Goal: Contribute content: Contribute content

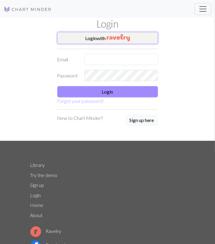
click at [102, 42] on button "Login with" at bounding box center [107, 38] width 101 height 12
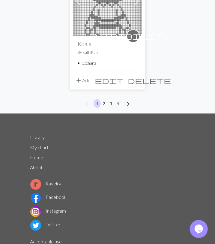
scroll to position [2054, 0]
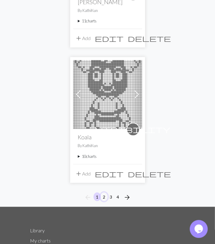
click at [104, 193] on button "2" at bounding box center [103, 197] width 7 height 9
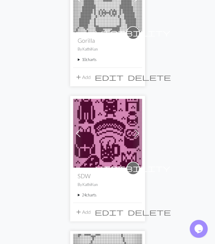
scroll to position [187, 0]
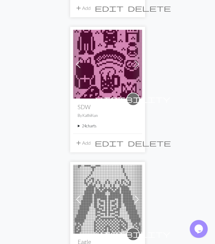
click at [87, 127] on summary "24 charts" at bounding box center [107, 126] width 59 height 6
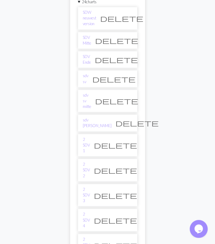
scroll to position [312, 0]
click at [90, 137] on link "2 SDV 1" at bounding box center [86, 145] width 7 height 17
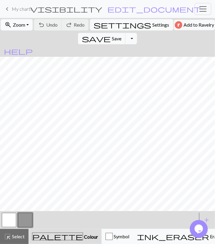
click at [25, 26] on span "Zoom" at bounding box center [19, 25] width 12 height 6
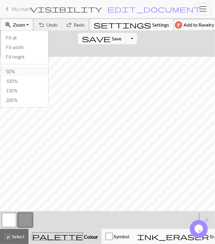
click at [16, 68] on button "50%" at bounding box center [24, 72] width 47 height 10
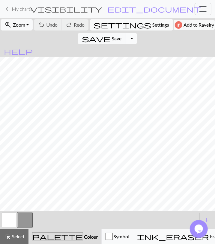
click at [137, 33] on button "Toggle Dropdown" at bounding box center [130, 38] width 11 height 11
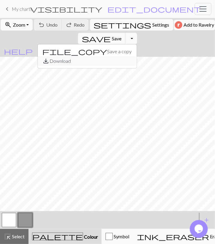
click at [137, 56] on button "save_alt Download" at bounding box center [87, 61] width 99 height 10
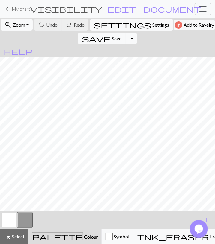
click at [19, 9] on span "My charts" at bounding box center [22, 9] width 21 height 6
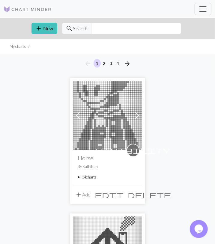
click at [90, 179] on summary "14 charts" at bounding box center [107, 178] width 59 height 6
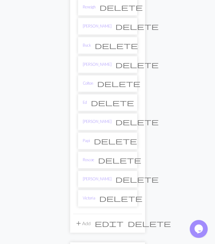
scroll to position [280, 0]
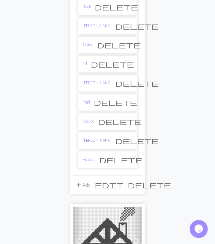
click at [90, 138] on link "[PERSON_NAME]" at bounding box center [97, 141] width 29 height 6
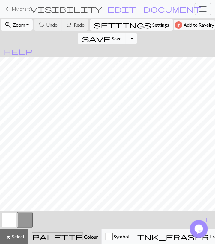
click at [23, 22] on span "Zoom" at bounding box center [19, 25] width 12 height 6
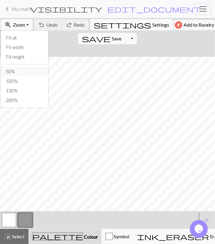
click at [22, 71] on button "50%" at bounding box center [24, 72] width 47 height 10
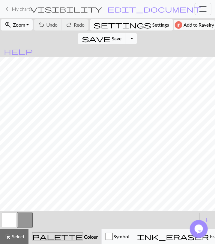
click at [7, 220] on button "button" at bounding box center [9, 220] width 14 height 14
click at [53, 24] on span "Undo" at bounding box center [51, 25] width 11 height 6
click at [121, 36] on span "Save" at bounding box center [117, 39] width 10 height 6
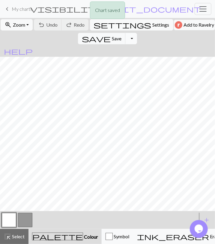
click at [137, 33] on button "Toggle Dropdown" at bounding box center [130, 38] width 11 height 11
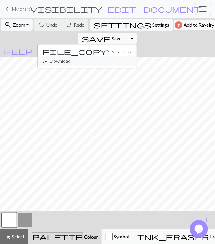
click at [137, 56] on button "save_alt Download" at bounding box center [87, 61] width 99 height 10
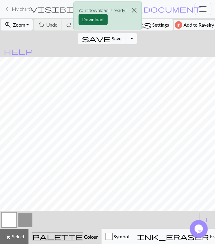
click at [94, 20] on button "Download" at bounding box center [92, 19] width 29 height 11
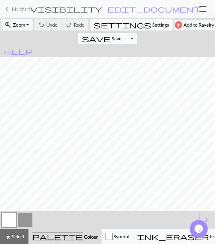
drag, startPoint x: 28, startPoint y: 10, endPoint x: 3, endPoint y: 22, distance: 27.2
click at [28, 10] on span "My charts" at bounding box center [22, 9] width 21 height 6
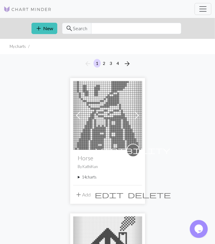
click at [90, 179] on summary "14 charts" at bounding box center [107, 178] width 59 height 6
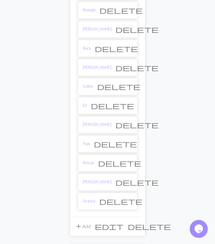
scroll to position [249, 0]
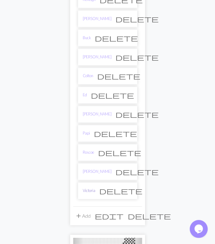
click at [94, 188] on link "Victoria" at bounding box center [89, 191] width 13 height 6
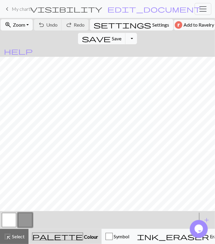
click at [18, 32] on form "zoom_in Zoom Zoom Fit all Fit width Fit height 50% 100% 150% 200% undo Undo Und…" at bounding box center [107, 37] width 215 height 39
click at [20, 27] on span "Zoom" at bounding box center [19, 25] width 12 height 6
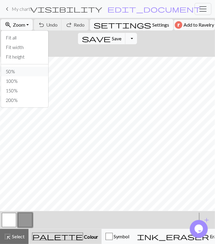
click at [18, 72] on button "50%" at bounding box center [24, 72] width 47 height 10
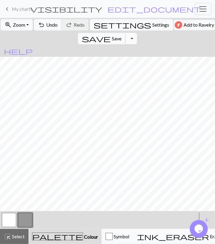
click at [126, 33] on button "save Save Save" at bounding box center [102, 38] width 48 height 11
click at [137, 33] on button "Toggle Dropdown" at bounding box center [130, 38] width 11 height 11
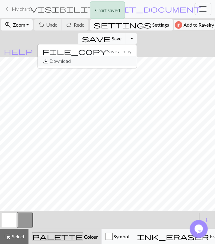
click at [137, 56] on button "save_alt Download" at bounding box center [87, 61] width 99 height 10
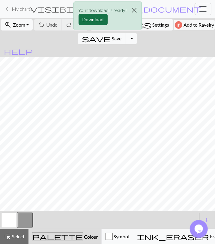
click at [99, 19] on button "Download" at bounding box center [92, 19] width 29 height 11
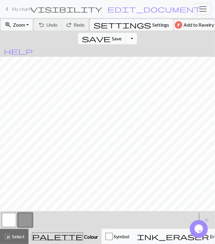
click at [21, 11] on span "My charts" at bounding box center [22, 9] width 21 height 6
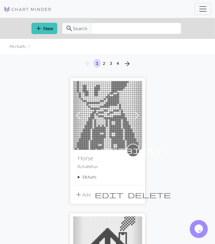
click at [91, 174] on div "visibility Horse By [PERSON_NAME] 14 charts Peaches delete Savannah delete [PER…" at bounding box center [107, 167] width 69 height 35
click at [92, 180] on summary "14 charts" at bounding box center [107, 178] width 59 height 6
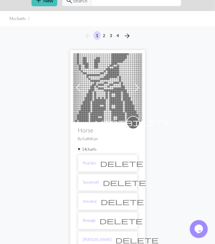
scroll to position [125, 0]
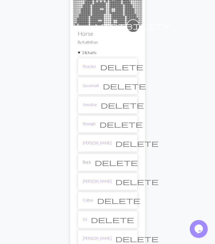
click at [87, 161] on link "Buck" at bounding box center [87, 163] width 8 height 6
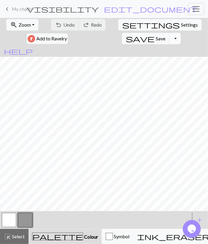
click at [180, 33] on button "Toggle Dropdown" at bounding box center [174, 38] width 11 height 11
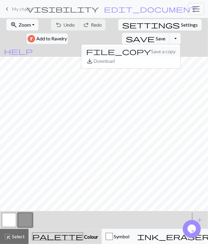
click at [180, 47] on button "file_copy Save a copy" at bounding box center [130, 52] width 99 height 10
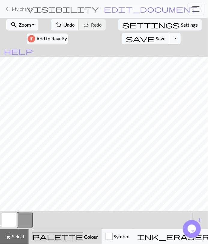
click at [142, 8] on span "edit_document" at bounding box center [150, 9] width 93 height 8
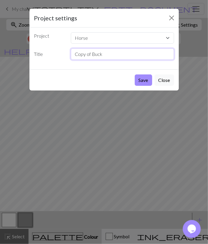
drag, startPoint x: 112, startPoint y: 52, endPoint x: 170, endPoint y: 165, distance: 127.6
click at [71, 60] on input "Copy of Buck" at bounding box center [122, 54] width 103 height 11
type input "Winnie"
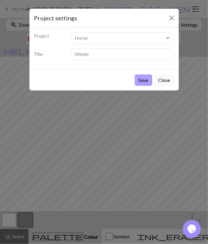
click at [144, 81] on button "Save" at bounding box center [143, 80] width 17 height 11
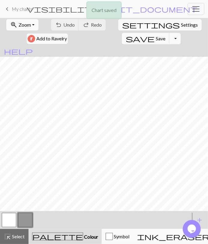
click at [19, 27] on span "Zoom" at bounding box center [25, 25] width 12 height 6
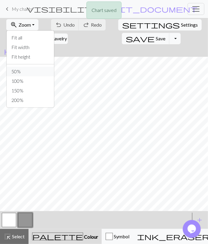
click at [18, 73] on button "50%" at bounding box center [30, 72] width 47 height 10
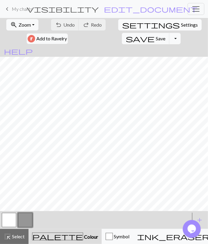
click at [122, 24] on span "settings" at bounding box center [151, 25] width 58 height 8
select select "aran"
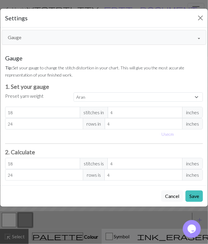
click at [50, 40] on button "Gauge" at bounding box center [103, 37] width 205 height 15
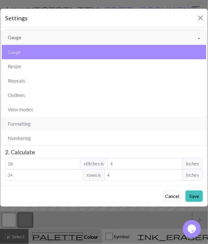
click at [41, 122] on button "Formatting" at bounding box center [104, 124] width 204 height 14
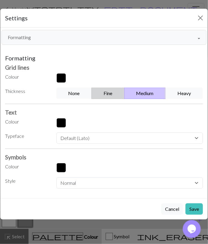
click at [108, 94] on button "Fine" at bounding box center [107, 93] width 33 height 11
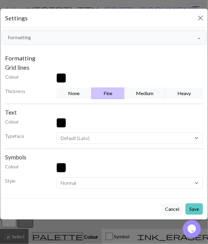
drag, startPoint x: 193, startPoint y: 203, endPoint x: 193, endPoint y: 209, distance: 6.6
click at [193, 204] on button "Save" at bounding box center [193, 209] width 17 height 11
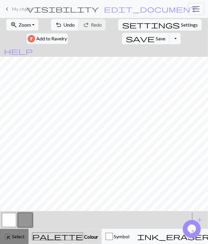
click at [5, 237] on span "highlight_alt" at bounding box center [7, 237] width 7 height 8
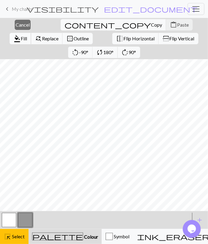
click at [27, 36] on span "Fill" at bounding box center [24, 39] width 6 height 6
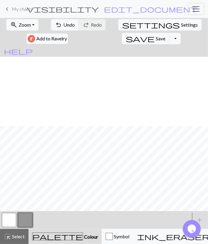
scroll to position [70, 0]
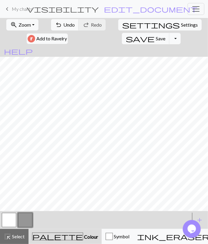
click at [13, 220] on button "button" at bounding box center [9, 220] width 14 height 14
click at [24, 221] on button "button" at bounding box center [25, 220] width 14 height 14
click at [60, 26] on button "undo Undo Undo" at bounding box center [65, 24] width 28 height 11
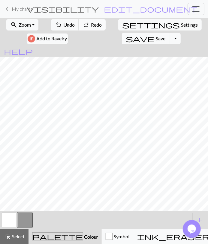
click at [82, 28] on button "redo Redo Redo" at bounding box center [91, 24] width 27 height 11
click at [7, 218] on button "button" at bounding box center [9, 220] width 14 height 14
click at [28, 219] on button "button" at bounding box center [25, 220] width 14 height 14
click at [10, 219] on button "button" at bounding box center [9, 220] width 14 height 14
click at [63, 23] on span "Undo" at bounding box center [68, 25] width 11 height 6
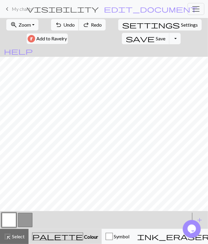
click at [63, 23] on span "Undo" at bounding box center [68, 25] width 11 height 6
click at [82, 25] on span "redo" at bounding box center [85, 25] width 7 height 8
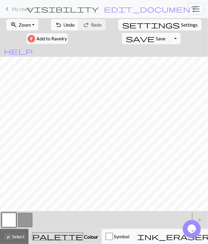
click at [23, 216] on button "button" at bounding box center [25, 220] width 14 height 14
click at [15, 237] on span "Select" at bounding box center [17, 237] width 13 height 6
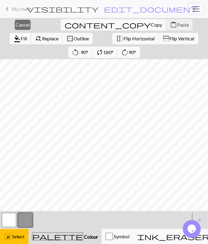
click at [31, 33] on button "format_color_fill Fill" at bounding box center [21, 38] width 22 height 11
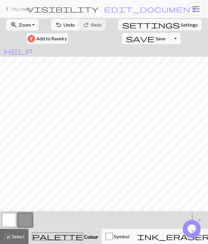
scroll to position [0, 0]
click at [11, 223] on button "button" at bounding box center [9, 220] width 14 height 14
click at [63, 24] on span "Undo" at bounding box center [68, 25] width 11 height 6
click at [23, 222] on button "button" at bounding box center [25, 220] width 14 height 14
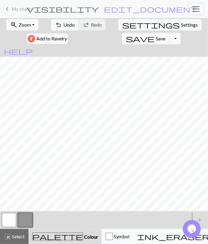
click at [10, 216] on button "button" at bounding box center [9, 220] width 14 height 14
click at [20, 218] on button "button" at bounding box center [25, 220] width 14 height 14
click at [63, 24] on span "Undo" at bounding box center [68, 25] width 11 height 6
click at [7, 221] on button "button" at bounding box center [9, 220] width 14 height 14
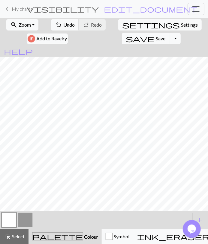
click at [22, 221] on button "button" at bounding box center [25, 220] width 14 height 14
click at [63, 26] on span "Undo" at bounding box center [68, 25] width 11 height 6
drag, startPoint x: 4, startPoint y: 223, endPoint x: 10, endPoint y: 218, distance: 7.6
click at [5, 223] on button "button" at bounding box center [9, 220] width 14 height 14
click at [27, 222] on button "button" at bounding box center [25, 220] width 14 height 14
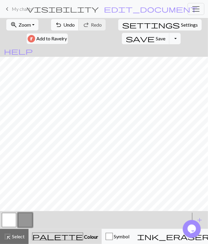
click at [63, 24] on span "Undo" at bounding box center [68, 25] width 11 height 6
drag, startPoint x: 14, startPoint y: 221, endPoint x: 18, endPoint y: 215, distance: 7.4
click at [14, 221] on button "button" at bounding box center [9, 220] width 14 height 14
drag, startPoint x: 26, startPoint y: 220, endPoint x: 29, endPoint y: 214, distance: 6.8
click at [26, 219] on button "button" at bounding box center [25, 220] width 14 height 14
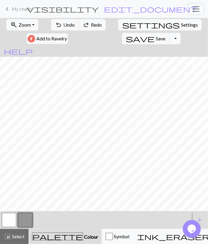
click at [9, 221] on button "button" at bounding box center [9, 220] width 14 height 14
drag, startPoint x: 25, startPoint y: 221, endPoint x: 27, endPoint y: 217, distance: 4.4
click at [25, 219] on button "button" at bounding box center [25, 220] width 14 height 14
click at [63, 24] on span "Undo" at bounding box center [68, 25] width 11 height 6
click at [63, 23] on span "Undo" at bounding box center [68, 25] width 11 height 6
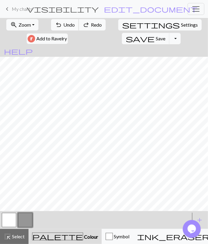
click at [63, 23] on span "Undo" at bounding box center [68, 25] width 11 height 6
click at [61, 23] on button "undo Undo Undo" at bounding box center [65, 24] width 28 height 11
click at [11, 220] on button "button" at bounding box center [9, 220] width 14 height 14
click at [22, 220] on button "button" at bounding box center [25, 220] width 14 height 14
click at [9, 220] on button "button" at bounding box center [9, 220] width 14 height 14
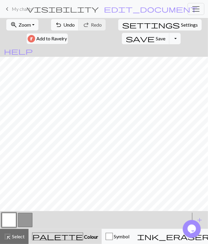
click at [23, 221] on button "button" at bounding box center [25, 220] width 14 height 14
click at [7, 221] on button "button" at bounding box center [9, 220] width 14 height 14
click at [63, 25] on span "Undo" at bounding box center [68, 25] width 11 height 6
click at [22, 221] on button "button" at bounding box center [25, 220] width 14 height 14
click at [18, 236] on span "Select" at bounding box center [17, 237] width 13 height 6
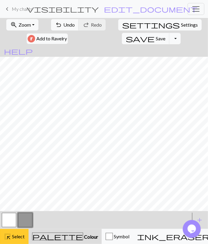
click at [10, 238] on span "highlight_alt" at bounding box center [7, 237] width 7 height 8
click at [12, 221] on button "button" at bounding box center [9, 220] width 14 height 14
click at [63, 22] on span "Undo" at bounding box center [68, 25] width 11 height 6
click at [31, 218] on button "button" at bounding box center [25, 220] width 14 height 14
click at [63, 25] on span "Undo" at bounding box center [68, 25] width 11 height 6
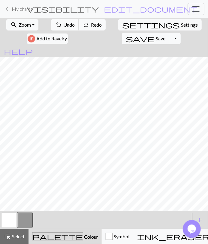
click at [63, 25] on span "Undo" at bounding box center [68, 25] width 11 height 6
click at [9, 217] on button "button" at bounding box center [9, 220] width 14 height 14
click at [51, 21] on button "undo Undo Undo" at bounding box center [65, 24] width 28 height 11
click at [63, 22] on span "Undo" at bounding box center [68, 25] width 11 height 6
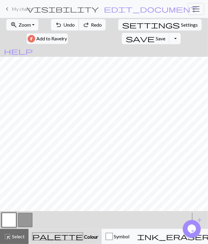
click at [63, 22] on span "Undo" at bounding box center [68, 25] width 11 height 6
click at [63, 23] on span "Undo" at bounding box center [68, 25] width 11 height 6
click at [63, 24] on span "Undo" at bounding box center [68, 25] width 11 height 6
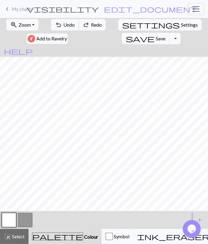
click at [63, 24] on span "Undo" at bounding box center [68, 25] width 11 height 6
click at [63, 25] on span "Undo" at bounding box center [68, 25] width 11 height 6
click at [59, 25] on button "undo Undo Undo" at bounding box center [65, 24] width 28 height 11
click at [63, 25] on span "Undo" at bounding box center [68, 25] width 11 height 6
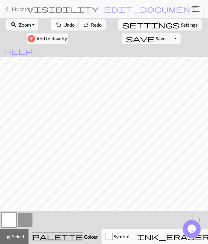
click at [63, 26] on span "Undo" at bounding box center [68, 25] width 11 height 6
click at [82, 26] on span "redo" at bounding box center [85, 25] width 7 height 8
click at [29, 219] on button "button" at bounding box center [25, 220] width 14 height 14
click at [8, 224] on button "button" at bounding box center [9, 220] width 14 height 14
click at [25, 220] on button "button" at bounding box center [25, 220] width 14 height 14
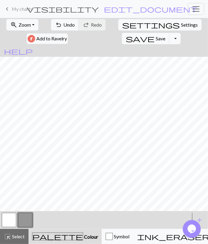
click at [10, 224] on button "button" at bounding box center [9, 220] width 14 height 14
click at [25, 220] on button "button" at bounding box center [25, 220] width 14 height 14
click at [63, 22] on span "Undo" at bounding box center [68, 25] width 11 height 6
click at [10, 219] on button "button" at bounding box center [9, 220] width 14 height 14
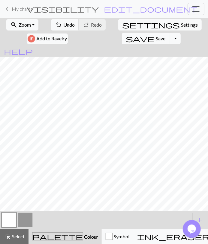
click at [24, 218] on button "button" at bounding box center [25, 220] width 14 height 14
click at [63, 25] on span "Undo" at bounding box center [68, 25] width 11 height 6
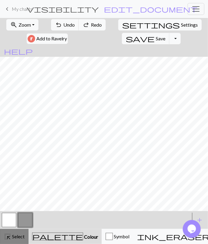
click at [16, 236] on span "Select" at bounding box center [17, 237] width 13 height 6
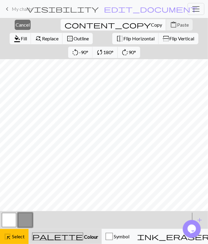
click at [151, 26] on span "Copy" at bounding box center [156, 25] width 11 height 6
click at [177, 25] on span "Paste" at bounding box center [183, 25] width 12 height 6
click at [21, 25] on span "Cancel" at bounding box center [23, 25] width 14 height 6
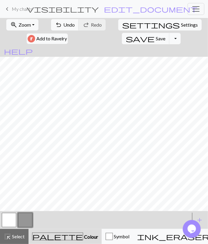
click at [10, 224] on button "button" at bounding box center [9, 220] width 14 height 14
click at [60, 26] on button "undo Undo Undo" at bounding box center [65, 24] width 28 height 11
click at [82, 26] on span "redo" at bounding box center [85, 25] width 7 height 8
click at [63, 24] on span "Undo" at bounding box center [68, 25] width 11 height 6
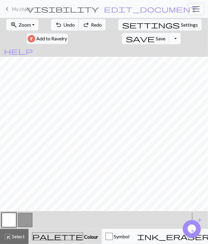
click at [63, 24] on span "Undo" at bounding box center [68, 25] width 11 height 6
click at [26, 217] on button "button" at bounding box center [25, 220] width 14 height 14
click at [51, 29] on button "undo Undo Undo" at bounding box center [65, 24] width 28 height 11
click at [14, 216] on button "button" at bounding box center [9, 220] width 14 height 14
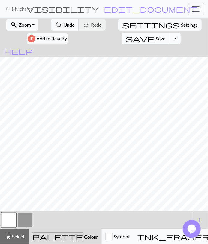
click at [22, 218] on button "button" at bounding box center [25, 220] width 14 height 14
click at [7, 221] on button "button" at bounding box center [9, 220] width 14 height 14
click at [63, 27] on span "Undo" at bounding box center [68, 25] width 11 height 6
click at [63, 26] on span "Undo" at bounding box center [68, 25] width 11 height 6
click at [63, 25] on span "Undo" at bounding box center [68, 25] width 11 height 6
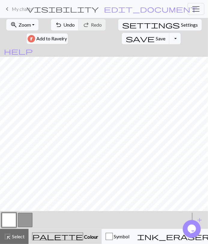
click at [29, 223] on button "button" at bounding box center [25, 220] width 14 height 14
click at [12, 221] on button "button" at bounding box center [9, 220] width 14 height 14
click at [63, 23] on span "Undo" at bounding box center [68, 25] width 11 height 6
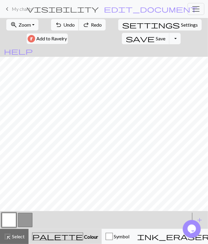
click at [63, 23] on span "Undo" at bounding box center [68, 25] width 11 height 6
click at [63, 22] on span "Undo" at bounding box center [68, 25] width 11 height 6
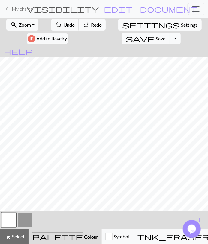
click at [122, 25] on span "settings" at bounding box center [151, 25] width 58 height 8
select select "aran"
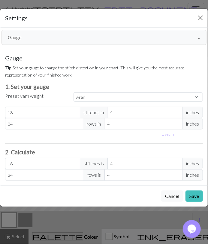
click at [43, 37] on button "Gauge" at bounding box center [103, 37] width 205 height 15
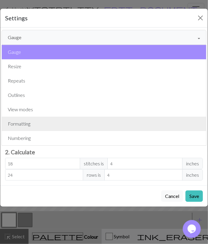
click at [35, 119] on button "Formatting" at bounding box center [104, 124] width 204 height 14
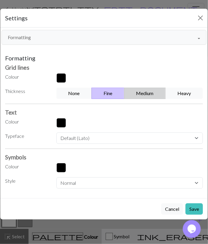
click at [141, 93] on button "Medium" at bounding box center [145, 93] width 42 height 11
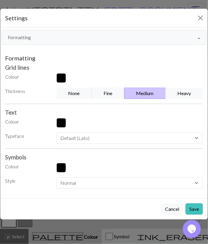
click at [198, 208] on button "Save" at bounding box center [193, 209] width 17 height 11
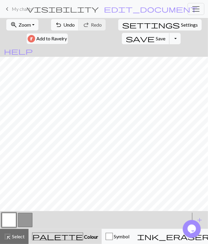
click at [165, 36] on span "Save" at bounding box center [160, 39] width 10 height 6
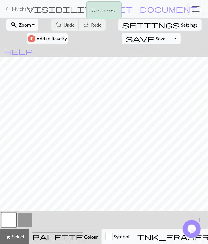
click at [180, 33] on button "Toggle Dropdown" at bounding box center [174, 38] width 11 height 11
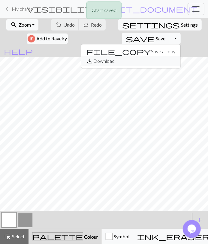
click at [180, 56] on button "save_alt Download" at bounding box center [130, 61] width 99 height 10
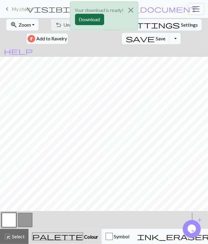
click at [96, 18] on button "Download" at bounding box center [89, 19] width 29 height 11
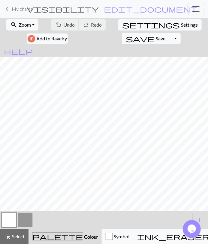
click at [30, 223] on button "button" at bounding box center [25, 220] width 14 height 14
click at [2, 225] on button "button" at bounding box center [9, 220] width 14 height 14
click at [19, 221] on button "button" at bounding box center [25, 220] width 14 height 14
click at [12, 223] on button "button" at bounding box center [9, 220] width 14 height 14
click at [63, 25] on span "Undo" at bounding box center [68, 25] width 11 height 6
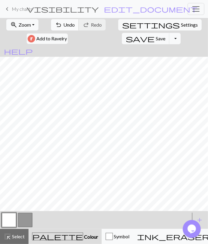
click at [63, 26] on span "Undo" at bounding box center [68, 25] width 11 height 6
click at [63, 27] on span "Undo" at bounding box center [68, 25] width 11 height 6
click at [63, 26] on span "Undo" at bounding box center [68, 25] width 11 height 6
click at [25, 223] on button "button" at bounding box center [25, 220] width 14 height 14
click at [11, 218] on button "button" at bounding box center [9, 220] width 14 height 14
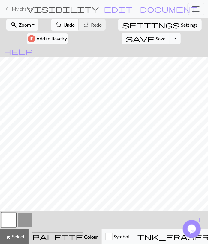
click at [63, 23] on span "Undo" at bounding box center [68, 25] width 11 height 6
click at [169, 33] on button "save Save Save" at bounding box center [146, 38] width 48 height 11
click at [180, 33] on button "Toggle Dropdown" at bounding box center [174, 38] width 11 height 11
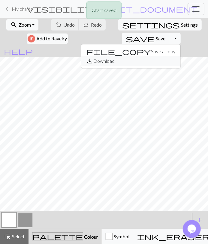
click at [180, 56] on button "save_alt Download" at bounding box center [130, 61] width 99 height 10
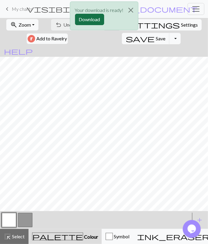
click at [100, 24] on div "Your download is ready! Download" at bounding box center [104, 15] width 68 height 29
click at [100, 22] on button "Download" at bounding box center [89, 19] width 29 height 11
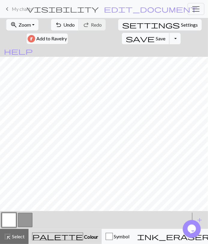
click at [154, 34] on span "save" at bounding box center [140, 38] width 29 height 8
click at [180, 33] on button "Toggle Dropdown" at bounding box center [174, 38] width 11 height 11
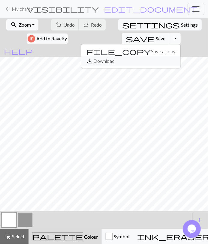
click at [179, 56] on button "save_alt Download" at bounding box center [130, 61] width 99 height 10
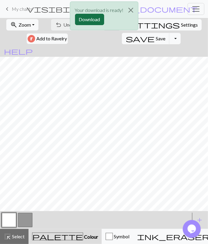
click at [102, 18] on button "Download" at bounding box center [89, 19] width 29 height 11
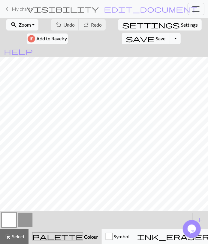
click at [24, 222] on button "button" at bounding box center [25, 220] width 14 height 14
click at [165, 36] on span "Save" at bounding box center [160, 39] width 10 height 6
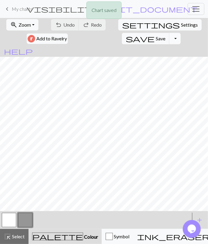
click at [180, 33] on button "Toggle Dropdown" at bounding box center [174, 38] width 11 height 11
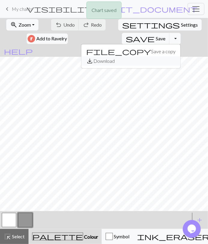
click at [180, 56] on button "save_alt Download" at bounding box center [130, 61] width 99 height 10
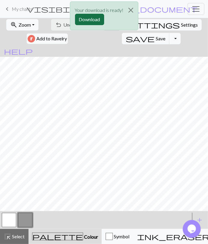
click at [93, 20] on button "Download" at bounding box center [89, 19] width 29 height 11
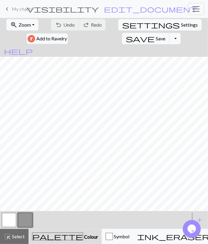
click at [6, 221] on button "button" at bounding box center [9, 220] width 14 height 14
click at [169, 33] on button "save Save Save" at bounding box center [146, 38] width 48 height 11
click at [180, 33] on button "Toggle Dropdown" at bounding box center [174, 38] width 11 height 11
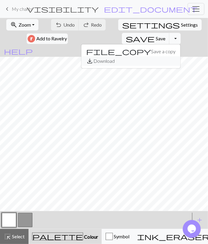
click at [93, 57] on span "save_alt" at bounding box center [89, 61] width 7 height 8
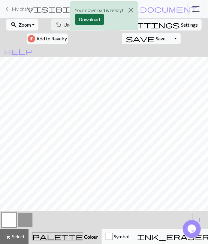
click at [101, 21] on button "Download" at bounding box center [89, 19] width 29 height 11
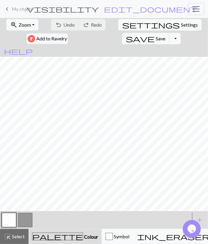
drag, startPoint x: 28, startPoint y: 10, endPoint x: 20, endPoint y: 10, distance: 7.2
click at [28, 9] on span "My charts" at bounding box center [22, 9] width 21 height 6
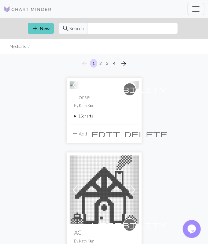
click at [48, 31] on button "add New" at bounding box center [41, 28] width 26 height 11
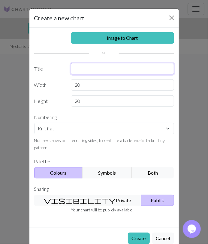
click at [81, 69] on input "text" at bounding box center [122, 68] width 103 height 11
type input "Pig"
click at [96, 200] on button "visibility Private" at bounding box center [87, 200] width 107 height 11
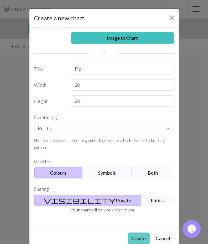
click at [135, 237] on button "Create" at bounding box center [139, 238] width 22 height 11
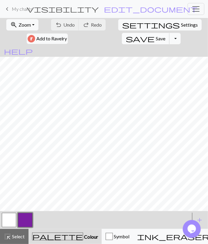
click at [165, 36] on span "Save" at bounding box center [160, 39] width 10 height 6
click at [27, 10] on span "My charts" at bounding box center [22, 9] width 21 height 6
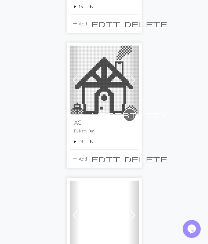
scroll to position [343, 0]
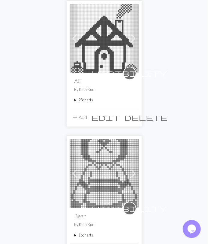
click at [86, 101] on summary "28 charts" at bounding box center [103, 100] width 59 height 6
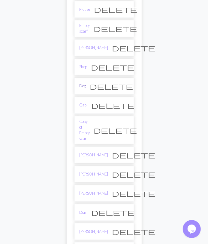
scroll to position [499, 0]
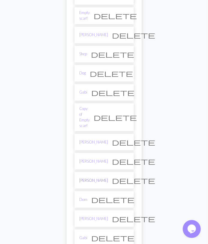
click at [82, 178] on link "[PERSON_NAME]" at bounding box center [93, 181] width 29 height 6
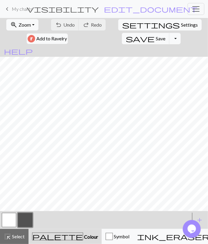
click at [30, 222] on button "button" at bounding box center [25, 220] width 14 height 14
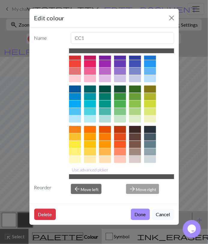
scroll to position [13, 0]
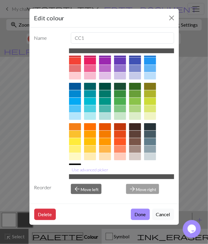
click at [81, 179] on div at bounding box center [75, 182] width 12 height 7
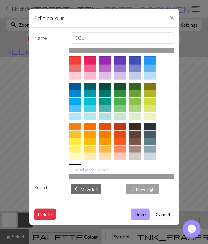
click at [136, 215] on button "Done" at bounding box center [140, 214] width 19 height 11
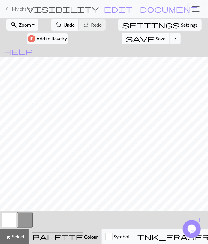
click at [154, 34] on span "save" at bounding box center [140, 38] width 29 height 8
click at [129, 9] on div "Chart saved" at bounding box center [104, 12] width 208 height 24
click at [131, 8] on span "edit_document" at bounding box center [150, 9] width 93 height 8
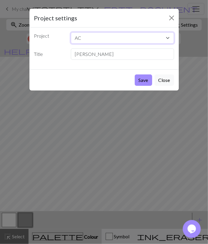
click at [71, 32] on select "Pig Horse AC Bear Coraline Sheep Pikmin Pinguin bird Elephant Sanrio Deer [PERS…" at bounding box center [122, 37] width 103 height 11
select select "68b5e01a3eea154e624a982f"
click option "Pig" at bounding box center [0, 0] width 0 height 0
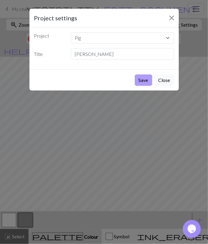
click at [144, 81] on button "Save" at bounding box center [143, 80] width 17 height 11
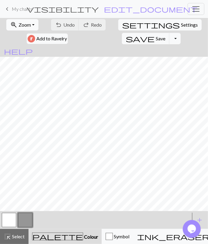
click at [28, 28] on button "zoom_in Zoom Zoom" at bounding box center [22, 24] width 32 height 11
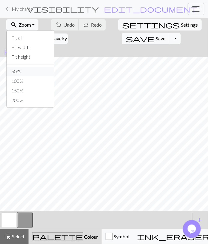
click at [27, 72] on button "50%" at bounding box center [30, 72] width 47 height 10
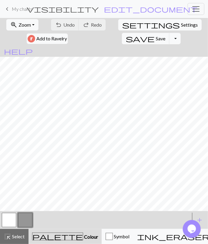
click at [15, 218] on button "button" at bounding box center [9, 220] width 14 height 14
click at [63, 25] on span "Undo" at bounding box center [68, 25] width 11 height 6
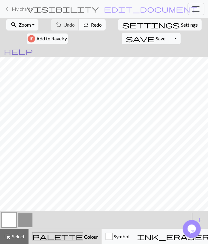
scroll to position [9, 0]
click at [181, 25] on span "Settings" at bounding box center [189, 24] width 17 height 7
select select "aran"
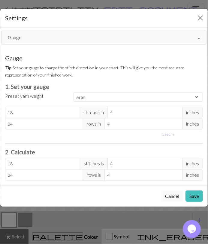
click at [98, 36] on button "Gauge" at bounding box center [103, 37] width 205 height 15
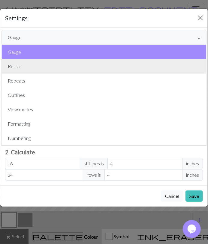
click at [34, 70] on button "Resize" at bounding box center [104, 66] width 204 height 14
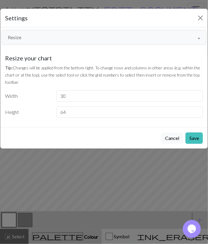
type input "30"
click at [197, 94] on input "30" at bounding box center [129, 95] width 146 height 11
click at [191, 139] on button "Save" at bounding box center [193, 138] width 17 height 11
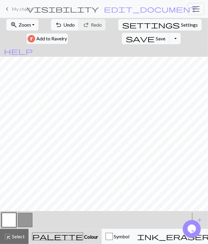
click at [19, 236] on span "Select" at bounding box center [17, 237] width 13 height 6
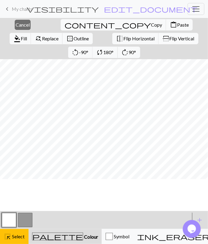
scroll to position [0, 0]
click at [151, 24] on span "Copy" at bounding box center [156, 25] width 11 height 6
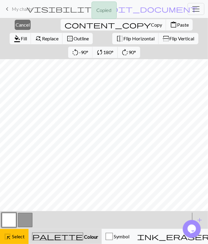
click at [88, 22] on div "Copied" at bounding box center [104, 12] width 208 height 24
click at [177, 23] on span "Paste" at bounding box center [183, 25] width 12 height 6
click at [17, 24] on span "Cancel" at bounding box center [23, 25] width 14 height 6
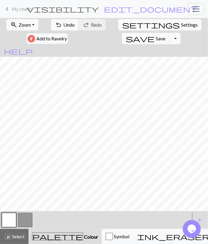
click at [29, 223] on button "button" at bounding box center [25, 220] width 14 height 14
click at [3, 221] on button "button" at bounding box center [9, 220] width 14 height 14
click at [21, 224] on button "button" at bounding box center [25, 220] width 14 height 14
click at [5, 223] on button "button" at bounding box center [9, 220] width 14 height 14
click at [23, 222] on button "button" at bounding box center [25, 220] width 14 height 14
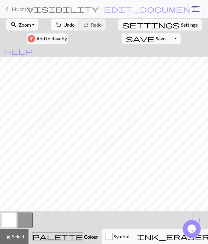
click at [9, 219] on button "button" at bounding box center [9, 220] width 14 height 14
click at [22, 220] on button "button" at bounding box center [25, 220] width 14 height 14
drag, startPoint x: 8, startPoint y: 221, endPoint x: 12, endPoint y: 212, distance: 9.9
click at [8, 221] on button "button" at bounding box center [9, 220] width 14 height 14
click at [18, 223] on button "button" at bounding box center [25, 220] width 14 height 14
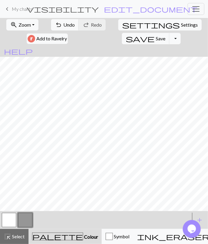
drag, startPoint x: 4, startPoint y: 222, endPoint x: 4, endPoint y: 219, distance: 3.1
click at [3, 221] on button "button" at bounding box center [9, 220] width 14 height 14
click at [22, 224] on button "button" at bounding box center [25, 220] width 14 height 14
click at [2, 221] on button "button" at bounding box center [9, 220] width 14 height 14
drag, startPoint x: 23, startPoint y: 220, endPoint x: 34, endPoint y: 213, distance: 13.4
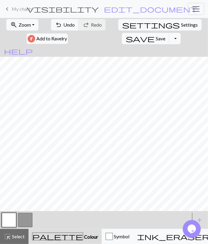
click at [24, 219] on button "button" at bounding box center [25, 220] width 14 height 14
drag, startPoint x: 9, startPoint y: 220, endPoint x: 14, endPoint y: 216, distance: 6.4
click at [9, 220] on button "button" at bounding box center [9, 220] width 14 height 14
click at [24, 220] on button "button" at bounding box center [25, 220] width 14 height 14
click at [10, 220] on button "button" at bounding box center [9, 220] width 14 height 14
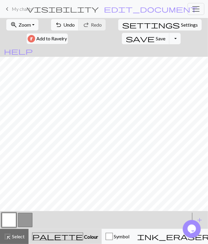
drag, startPoint x: 19, startPoint y: 225, endPoint x: 29, endPoint y: 215, distance: 14.0
click at [20, 225] on button "button" at bounding box center [25, 220] width 14 height 14
click at [11, 217] on button "button" at bounding box center [9, 220] width 14 height 14
click at [63, 24] on span "Undo" at bounding box center [68, 25] width 11 height 6
click at [63, 23] on span "Undo" at bounding box center [68, 25] width 11 height 6
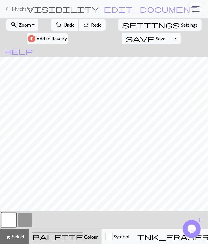
click at [63, 23] on span "Undo" at bounding box center [68, 25] width 11 height 6
click at [82, 24] on span "redo" at bounding box center [85, 25] width 7 height 8
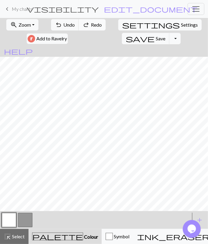
click at [82, 24] on span "redo" at bounding box center [85, 25] width 7 height 8
click at [71, 24] on div "undo Undo Undo redo Redo Redo" at bounding box center [78, 25] width 56 height 14
click at [22, 218] on button "button" at bounding box center [25, 220] width 14 height 14
click at [63, 25] on span "Undo" at bounding box center [68, 25] width 11 height 6
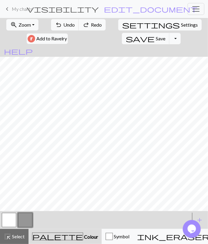
click at [6, 221] on button "button" at bounding box center [9, 220] width 14 height 14
click at [63, 24] on span "Undo" at bounding box center [68, 25] width 11 height 6
click at [25, 222] on button "button" at bounding box center [25, 220] width 14 height 14
click at [12, 221] on button "button" at bounding box center [9, 220] width 14 height 14
click at [28, 220] on button "button" at bounding box center [25, 220] width 14 height 14
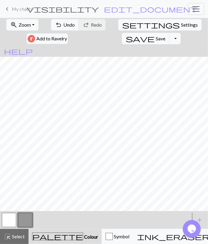
drag, startPoint x: 15, startPoint y: 218, endPoint x: 18, endPoint y: 215, distance: 4.5
click at [15, 219] on button "button" at bounding box center [9, 220] width 14 height 14
click at [60, 27] on button "undo Undo Undo" at bounding box center [65, 24] width 28 height 11
drag, startPoint x: 28, startPoint y: 222, endPoint x: 30, endPoint y: 218, distance: 4.2
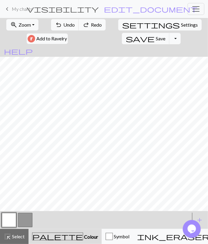
click at [28, 222] on button "button" at bounding box center [25, 220] width 14 height 14
click at [52, 21] on button "undo Undo Undo" at bounding box center [65, 24] width 28 height 11
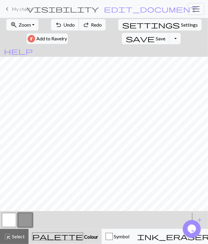
click at [52, 22] on button "undo Undo Undo" at bounding box center [65, 24] width 28 height 11
click at [82, 22] on span "redo" at bounding box center [85, 25] width 7 height 8
click at [82, 23] on span "redo" at bounding box center [85, 25] width 7 height 8
click at [82, 24] on span "redo" at bounding box center [85, 25] width 7 height 8
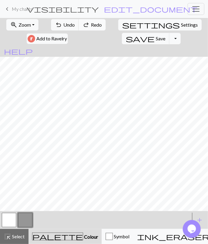
click at [82, 24] on span "redo" at bounding box center [85, 25] width 7 height 8
click at [69, 24] on div "undo Undo Undo redo Redo Redo" at bounding box center [78, 25] width 56 height 14
click at [12, 215] on button "button" at bounding box center [9, 220] width 14 height 14
click at [21, 217] on button "button" at bounding box center [25, 220] width 14 height 14
click at [7, 221] on button "button" at bounding box center [9, 220] width 14 height 14
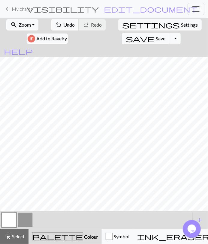
drag, startPoint x: 20, startPoint y: 220, endPoint x: 25, endPoint y: 213, distance: 8.6
click at [20, 220] on button "button" at bounding box center [25, 220] width 14 height 14
click at [10, 220] on button "button" at bounding box center [9, 220] width 14 height 14
click at [22, 224] on button "button" at bounding box center [25, 220] width 14 height 14
click at [57, 22] on button "undo Undo Undo" at bounding box center [65, 24] width 28 height 11
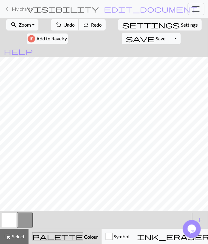
click at [63, 24] on span "Undo" at bounding box center [68, 25] width 11 height 6
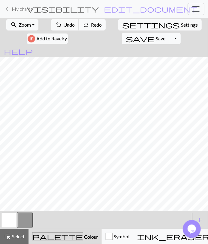
click at [91, 23] on span "Redo" at bounding box center [96, 25] width 11 height 6
click at [10, 216] on button "button" at bounding box center [9, 220] width 14 height 14
click at [22, 222] on button "button" at bounding box center [25, 220] width 14 height 14
click at [51, 25] on button "undo Undo Undo" at bounding box center [65, 24] width 28 height 11
click at [51, 24] on button "undo Undo Undo" at bounding box center [65, 24] width 28 height 11
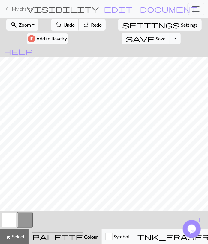
click at [51, 24] on button "undo Undo Undo" at bounding box center [65, 24] width 28 height 11
click at [15, 219] on button "button" at bounding box center [9, 220] width 14 height 14
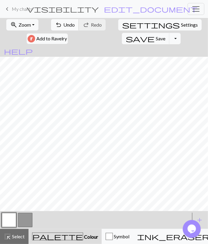
click at [53, 28] on button "undo Undo Undo" at bounding box center [65, 24] width 28 height 11
drag, startPoint x: 25, startPoint y: 225, endPoint x: 28, endPoint y: 218, distance: 8.2
click at [25, 225] on button "button" at bounding box center [25, 220] width 14 height 14
click at [9, 215] on button "button" at bounding box center [9, 220] width 14 height 14
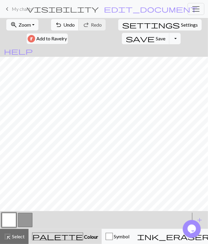
click at [63, 25] on span "Undo" at bounding box center [68, 25] width 11 height 6
click at [22, 220] on button "button" at bounding box center [25, 220] width 14 height 14
click at [12, 222] on button "button" at bounding box center [9, 220] width 14 height 14
click at [21, 222] on button "button" at bounding box center [25, 220] width 14 height 14
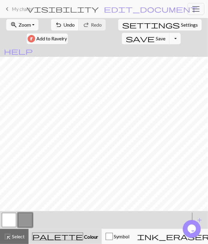
click at [12, 218] on button "button" at bounding box center [9, 220] width 14 height 14
click at [28, 219] on button "button" at bounding box center [25, 220] width 14 height 14
click at [9, 220] on button "button" at bounding box center [9, 220] width 14 height 14
click at [22, 222] on button "button" at bounding box center [25, 220] width 14 height 14
click at [11, 221] on button "button" at bounding box center [9, 220] width 14 height 14
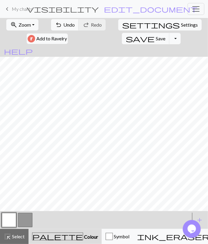
click at [22, 220] on button "button" at bounding box center [25, 220] width 14 height 14
click at [63, 25] on span "Undo" at bounding box center [68, 25] width 11 height 6
click at [60, 20] on button "undo Undo Undo" at bounding box center [65, 24] width 28 height 11
click at [55, 27] on button "undo Undo Undo" at bounding box center [65, 24] width 28 height 11
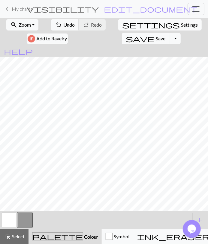
click at [181, 26] on span "Settings" at bounding box center [189, 24] width 17 height 7
select select "aran"
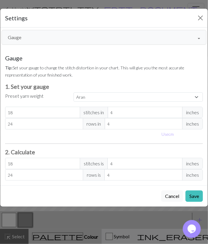
click at [68, 31] on button "Gauge" at bounding box center [103, 37] width 205 height 15
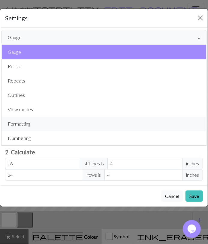
click at [31, 126] on button "Formatting" at bounding box center [104, 124] width 204 height 14
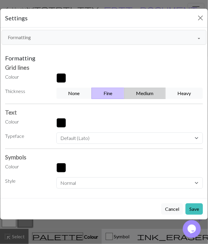
click at [142, 93] on button "Medium" at bounding box center [145, 93] width 42 height 11
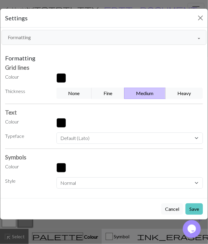
click at [195, 210] on button "Save" at bounding box center [193, 209] width 17 height 11
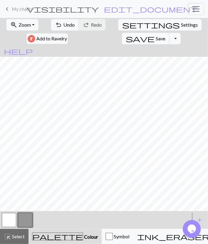
click at [154, 34] on span "save" at bounding box center [140, 38] width 29 height 8
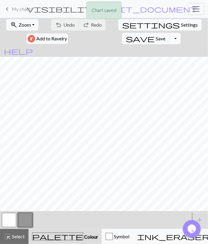
click at [180, 33] on button "Toggle Dropdown" at bounding box center [174, 38] width 11 height 11
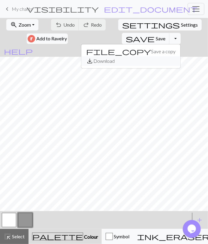
click at [180, 56] on button "save_alt Download" at bounding box center [130, 61] width 99 height 10
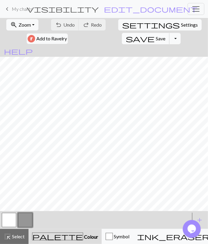
click at [165, 36] on span "Save" at bounding box center [160, 39] width 10 height 6
click at [180, 33] on button "Toggle Dropdown" at bounding box center [174, 38] width 11 height 11
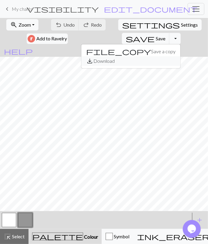
click at [174, 56] on button "save_alt Download" at bounding box center [130, 61] width 99 height 10
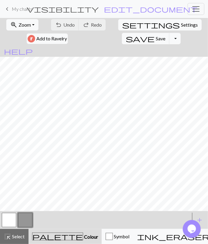
click at [13, 223] on button "button" at bounding box center [9, 220] width 14 height 14
click at [55, 27] on span "undo" at bounding box center [58, 25] width 7 height 8
click at [165, 36] on span "Save" at bounding box center [160, 39] width 10 height 6
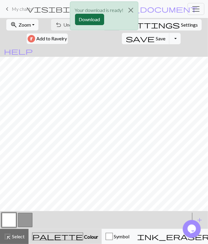
click at [90, 22] on button "Download" at bounding box center [89, 19] width 29 height 11
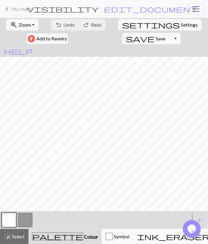
click at [180, 33] on button "Toggle Dropdown" at bounding box center [174, 38] width 11 height 11
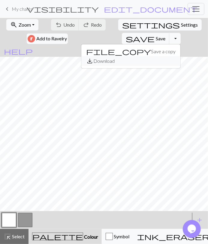
click at [180, 56] on button "save_alt Download" at bounding box center [130, 61] width 99 height 10
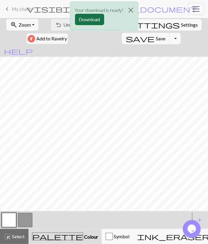
click at [92, 19] on button "Download" at bounding box center [89, 19] width 29 height 11
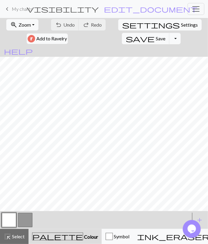
click at [18, 7] on span "My charts" at bounding box center [22, 9] width 21 height 6
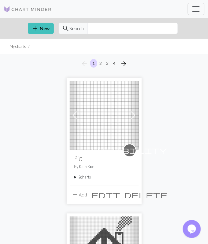
click at [91, 178] on summary "2 charts" at bounding box center [103, 178] width 59 height 6
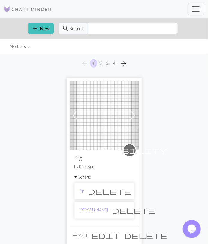
click at [124, 190] on span "delete" at bounding box center [109, 191] width 43 height 8
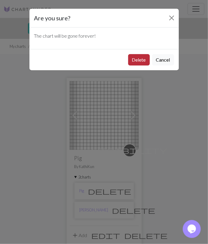
click at [139, 58] on button "Delete" at bounding box center [139, 59] width 22 height 11
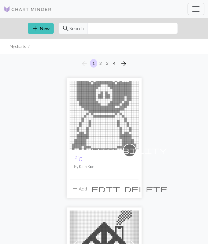
click at [92, 146] on img at bounding box center [104, 115] width 69 height 69
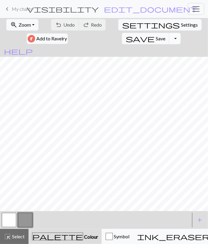
click at [180, 33] on button "Toggle Dropdown" at bounding box center [174, 38] width 11 height 11
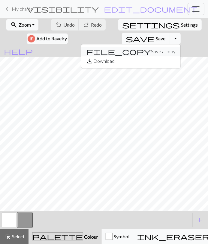
click at [180, 47] on button "file_copy Save a copy" at bounding box center [130, 52] width 99 height 10
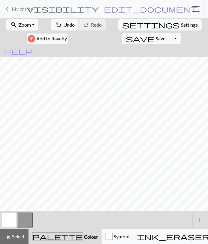
click at [136, 10] on span "edit_document" at bounding box center [150, 9] width 93 height 8
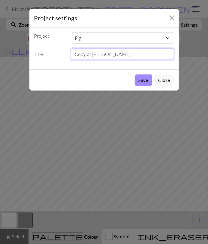
drag, startPoint x: 100, startPoint y: 56, endPoint x: 174, endPoint y: 163, distance: 130.4
click at [71, 60] on input "Copy of Hugh" at bounding box center [122, 54] width 103 height 11
type input "Rasher"
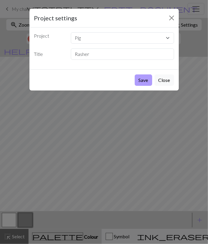
click at [151, 79] on button "Save" at bounding box center [143, 80] width 17 height 11
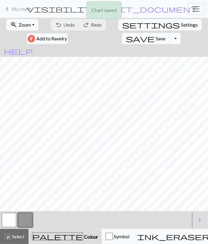
click at [16, 20] on div "Chart saved" at bounding box center [104, 12] width 208 height 24
click at [19, 27] on span "Zoom" at bounding box center [25, 25] width 12 height 6
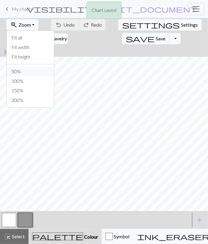
click at [26, 71] on button "50%" at bounding box center [30, 72] width 47 height 10
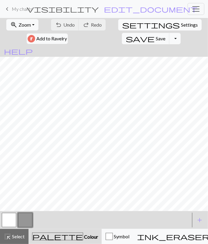
click at [181, 27] on span "Settings" at bounding box center [189, 24] width 17 height 7
select select "aran"
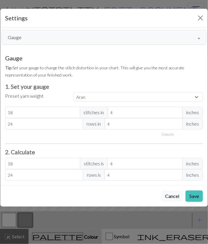
click at [49, 42] on button "Gauge" at bounding box center [103, 37] width 205 height 15
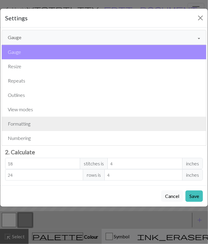
click at [51, 128] on button "Formatting" at bounding box center [104, 124] width 204 height 14
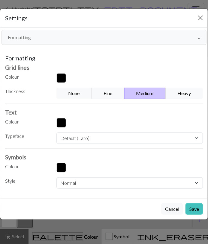
click at [114, 94] on button "Fine" at bounding box center [107, 93] width 33 height 11
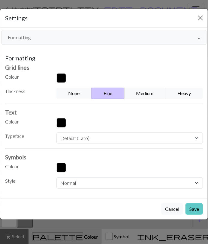
click at [201, 206] on button "Save" at bounding box center [193, 209] width 17 height 11
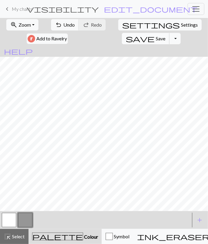
click at [169, 33] on button "save Save Save" at bounding box center [146, 38] width 48 height 11
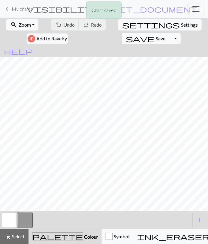
click at [14, 222] on button "button" at bounding box center [9, 220] width 14 height 14
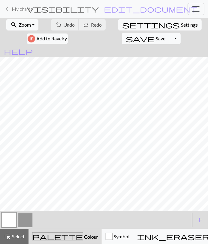
click at [26, 222] on button "button" at bounding box center [25, 220] width 14 height 14
click at [22, 234] on button "highlight_alt Select Select" at bounding box center [14, 236] width 28 height 15
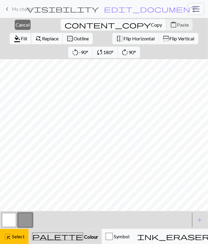
click at [31, 33] on button "format_color_fill Fill" at bounding box center [21, 38] width 22 height 11
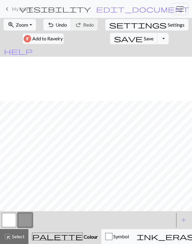
scroll to position [58, 0]
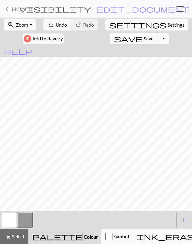
click at [10, 223] on button "button" at bounding box center [9, 220] width 14 height 14
drag, startPoint x: 8, startPoint y: 235, endPoint x: 21, endPoint y: 218, distance: 21.4
click at [9, 235] on span "highlight_alt" at bounding box center [7, 237] width 7 height 8
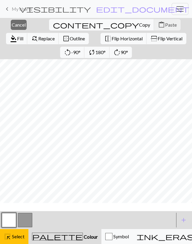
scroll to position [46, 0]
click at [17, 34] on span "format_color_fill" at bounding box center [13, 38] width 7 height 8
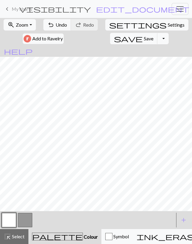
click at [22, 221] on button "button" at bounding box center [25, 220] width 14 height 14
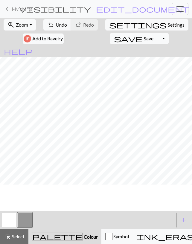
scroll to position [23, 0]
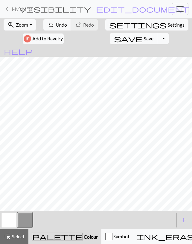
click at [10, 221] on button "button" at bounding box center [9, 220] width 14 height 14
click at [28, 218] on button "button" at bounding box center [25, 220] width 14 height 14
click at [65, 26] on span "Undo" at bounding box center [61, 25] width 11 height 6
click at [64, 27] on span "Undo" at bounding box center [61, 25] width 11 height 6
click at [64, 28] on button "undo Undo Undo" at bounding box center [57, 24] width 28 height 11
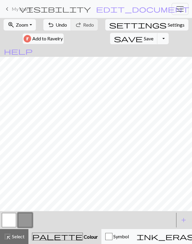
click at [12, 220] on button "button" at bounding box center [9, 220] width 14 height 14
click at [26, 221] on button "button" at bounding box center [25, 220] width 14 height 14
click at [11, 223] on button "button" at bounding box center [9, 220] width 14 height 14
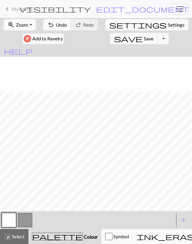
scroll to position [58, 0]
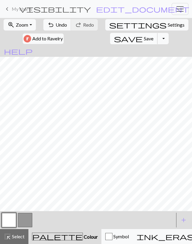
click at [144, 37] on span "Save" at bounding box center [149, 39] width 10 height 6
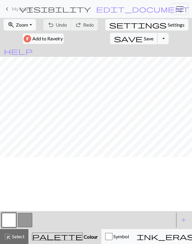
scroll to position [0, 0]
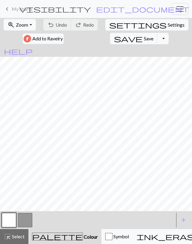
click at [25, 226] on button "button" at bounding box center [25, 220] width 14 height 14
click at [48, 221] on div at bounding box center [88, 220] width 174 height 16
click at [13, 218] on button "button" at bounding box center [9, 220] width 14 height 14
click at [60, 25] on span "Undo" at bounding box center [61, 25] width 11 height 6
click at [59, 25] on span "Undo" at bounding box center [61, 25] width 11 height 6
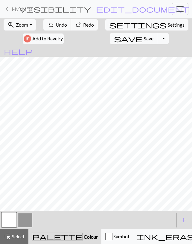
click at [60, 24] on span "Undo" at bounding box center [61, 25] width 11 height 6
click at [19, 219] on button "button" at bounding box center [25, 220] width 14 height 14
click at [64, 24] on span "Undo" at bounding box center [61, 25] width 11 height 6
click at [13, 224] on button "button" at bounding box center [9, 220] width 14 height 14
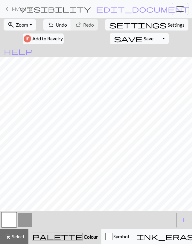
click at [24, 222] on button "button" at bounding box center [25, 220] width 14 height 14
drag, startPoint x: 14, startPoint y: 217, endPoint x: 15, endPoint y: 212, distance: 5.0
click at [14, 216] on button "button" at bounding box center [9, 220] width 14 height 14
drag, startPoint x: 28, startPoint y: 224, endPoint x: 31, endPoint y: 215, distance: 9.7
click at [28, 224] on button "button" at bounding box center [25, 220] width 14 height 14
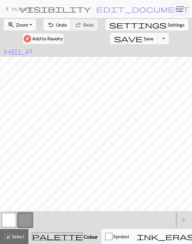
click at [59, 25] on span "Undo" at bounding box center [61, 25] width 11 height 6
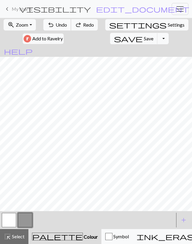
click at [59, 25] on span "Undo" at bounding box center [61, 25] width 11 height 6
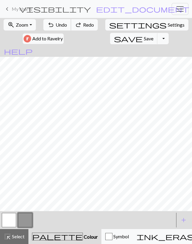
click at [59, 25] on span "Undo" at bounding box center [61, 25] width 11 height 6
click at [58, 25] on span "Undo" at bounding box center [61, 25] width 11 height 6
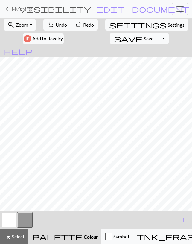
drag, startPoint x: 8, startPoint y: 222, endPoint x: 12, endPoint y: 216, distance: 7.1
click at [7, 222] on button "button" at bounding box center [9, 220] width 14 height 14
click at [22, 219] on button "button" at bounding box center [25, 220] width 14 height 14
click at [58, 28] on span "Undo" at bounding box center [61, 25] width 11 height 6
click at [58, 28] on button "undo Undo Undo" at bounding box center [57, 24] width 28 height 11
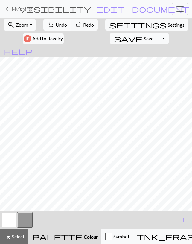
click at [58, 28] on button "undo Undo Undo" at bounding box center [57, 24] width 28 height 11
click at [58, 29] on button "undo Undo Undo" at bounding box center [57, 24] width 28 height 11
click at [58, 28] on button "undo Undo Undo" at bounding box center [57, 24] width 28 height 11
click at [57, 29] on button "undo Undo Undo" at bounding box center [57, 24] width 28 height 11
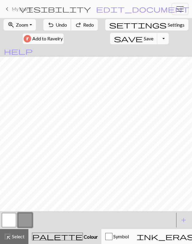
click at [57, 30] on button "undo Undo Undo" at bounding box center [57, 24] width 28 height 11
click at [57, 30] on div "undo Undo Undo redo Redo Redo" at bounding box center [71, 25] width 56 height 14
click at [58, 27] on span "Undo" at bounding box center [61, 25] width 11 height 6
click at [78, 25] on span "redo" at bounding box center [78, 25] width 7 height 8
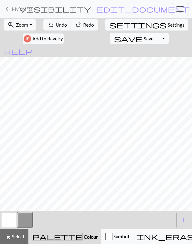
click at [6, 218] on button "button" at bounding box center [9, 220] width 14 height 14
click at [23, 224] on button "button" at bounding box center [25, 220] width 14 height 14
click at [10, 223] on button "button" at bounding box center [9, 220] width 14 height 14
click at [24, 217] on button "button" at bounding box center [25, 220] width 14 height 14
click at [13, 221] on button "button" at bounding box center [9, 220] width 14 height 14
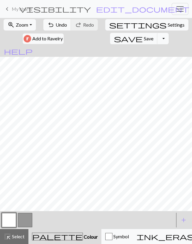
click at [23, 223] on button "button" at bounding box center [25, 220] width 14 height 14
click at [15, 222] on button "button" at bounding box center [9, 220] width 14 height 14
click at [54, 26] on span "undo" at bounding box center [50, 25] width 7 height 8
click at [54, 25] on span "undo" at bounding box center [50, 25] width 7 height 8
click at [59, 26] on span "Undo" at bounding box center [61, 25] width 11 height 6
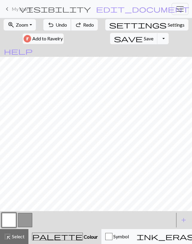
click at [58, 22] on span "Undo" at bounding box center [61, 25] width 11 height 6
click at [64, 22] on span "Undo" at bounding box center [61, 25] width 11 height 6
click at [29, 221] on button "button" at bounding box center [25, 220] width 14 height 14
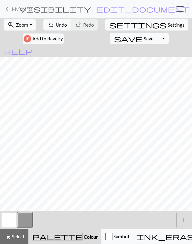
click at [12, 221] on button "button" at bounding box center [9, 220] width 14 height 14
click at [62, 26] on span "Undo" at bounding box center [61, 25] width 11 height 6
click at [62, 20] on button "undo Undo Undo" at bounding box center [57, 24] width 28 height 11
click at [28, 222] on button "button" at bounding box center [25, 220] width 14 height 14
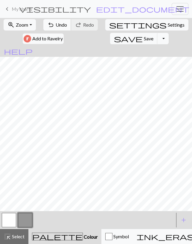
click at [65, 27] on span "Undo" at bounding box center [61, 25] width 11 height 6
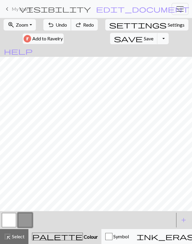
click at [65, 27] on span "Undo" at bounding box center [61, 25] width 11 height 6
click at [65, 28] on button "undo Undo Undo" at bounding box center [57, 24] width 28 height 11
click at [9, 222] on button "button" at bounding box center [9, 220] width 14 height 14
click at [28, 221] on button "button" at bounding box center [25, 220] width 14 height 14
click at [64, 27] on span "Undo" at bounding box center [61, 25] width 11 height 6
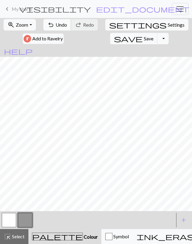
click at [61, 29] on button "undo Undo Undo" at bounding box center [57, 24] width 28 height 11
click at [61, 30] on button "undo Undo Undo" at bounding box center [57, 24] width 28 height 11
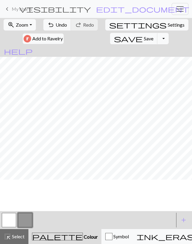
scroll to position [23, 0]
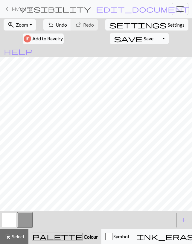
click at [117, 27] on span "settings" at bounding box center [138, 25] width 58 height 8
select select "aran"
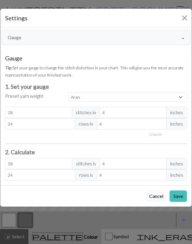
drag, startPoint x: 73, startPoint y: 37, endPoint x: 73, endPoint y: 44, distance: 7.5
click at [72, 37] on button "Gauge" at bounding box center [95, 37] width 189 height 15
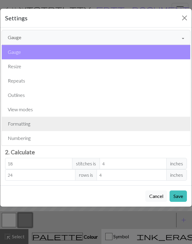
click at [63, 120] on button "Formatting" at bounding box center [96, 124] width 189 height 14
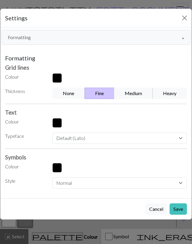
drag, startPoint x: 126, startPoint y: 95, endPoint x: 137, endPoint y: 101, distance: 11.8
click at [126, 95] on button "Medium" at bounding box center [133, 93] width 39 height 11
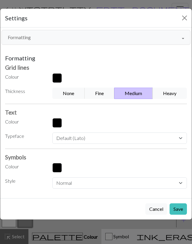
drag, startPoint x: 178, startPoint y: 208, endPoint x: 156, endPoint y: 131, distance: 80.0
click at [178, 208] on button "Save" at bounding box center [178, 209] width 17 height 11
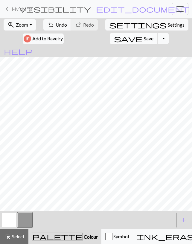
click at [144, 38] on span "Save" at bounding box center [149, 39] width 10 height 6
click at [158, 39] on button "Toggle Dropdown" at bounding box center [163, 38] width 11 height 11
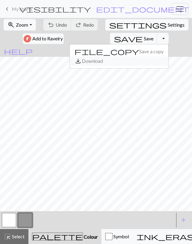
click at [100, 59] on button "save_alt Download" at bounding box center [119, 61] width 99 height 10
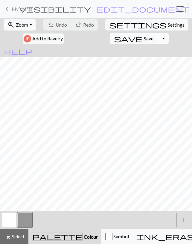
click at [158, 38] on button "Toggle Dropdown" at bounding box center [163, 38] width 11 height 11
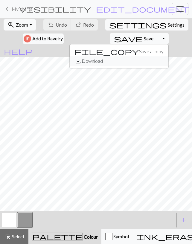
click at [97, 59] on button "save_alt Download" at bounding box center [119, 61] width 99 height 10
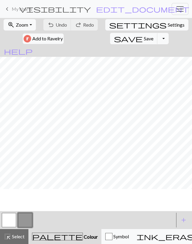
scroll to position [0, 0]
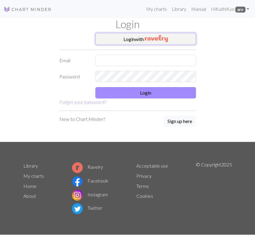
click at [176, 39] on button "Login with" at bounding box center [145, 39] width 101 height 12
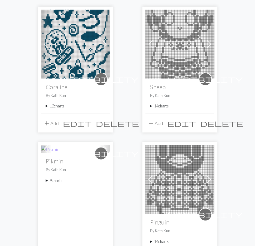
scroll to position [436, 0]
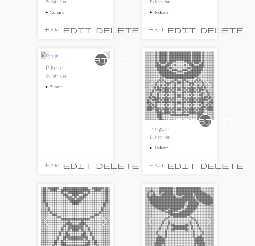
click at [61, 88] on summary "9 charts" at bounding box center [75, 87] width 59 height 6
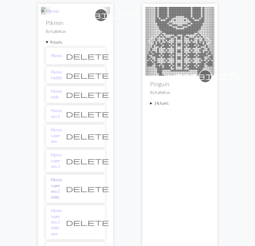
scroll to position [499, 0]
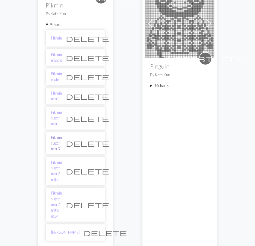
click at [62, 135] on link "Pikmin super neu 3" at bounding box center [56, 143] width 11 height 17
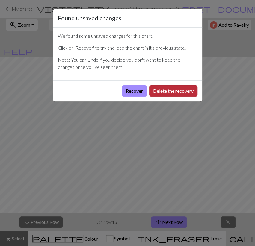
click at [168, 90] on button "Delete the recovery" at bounding box center [173, 90] width 48 height 11
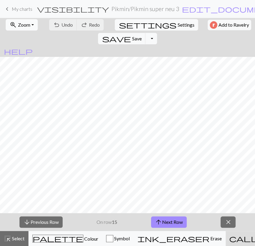
click at [20, 29] on button "zoom_in Zoom Zoom" at bounding box center [22, 24] width 32 height 11
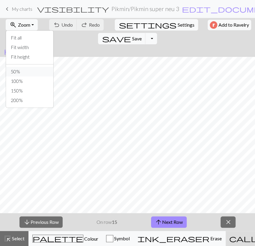
click at [19, 70] on button "50%" at bounding box center [29, 72] width 47 height 10
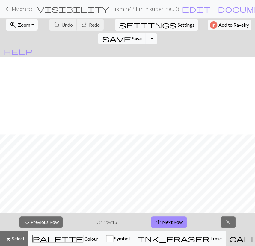
scroll to position [738, 0]
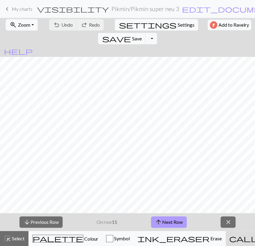
click at [183, 221] on button "arrow_upward Next Row" at bounding box center [169, 222] width 36 height 11
click at [131, 34] on span "save" at bounding box center [116, 38] width 29 height 8
click at [158, 225] on span "arrow_upward" at bounding box center [158, 222] width 7 height 8
click at [141, 36] on span "Save" at bounding box center [137, 39] width 10 height 6
click at [154, 221] on button "arrow_upward Next Row" at bounding box center [169, 222] width 36 height 11
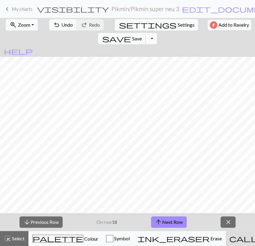
click at [141, 36] on span "Save" at bounding box center [137, 39] width 10 height 6
click at [163, 218] on button "arrow_upward Next Row" at bounding box center [169, 222] width 36 height 11
click at [131, 34] on span "save" at bounding box center [116, 38] width 29 height 8
click at [169, 224] on button "arrow_upward Next Row" at bounding box center [169, 222] width 36 height 11
click at [131, 34] on span "save" at bounding box center [116, 38] width 29 height 8
